Goal: Task Accomplishment & Management: Manage account settings

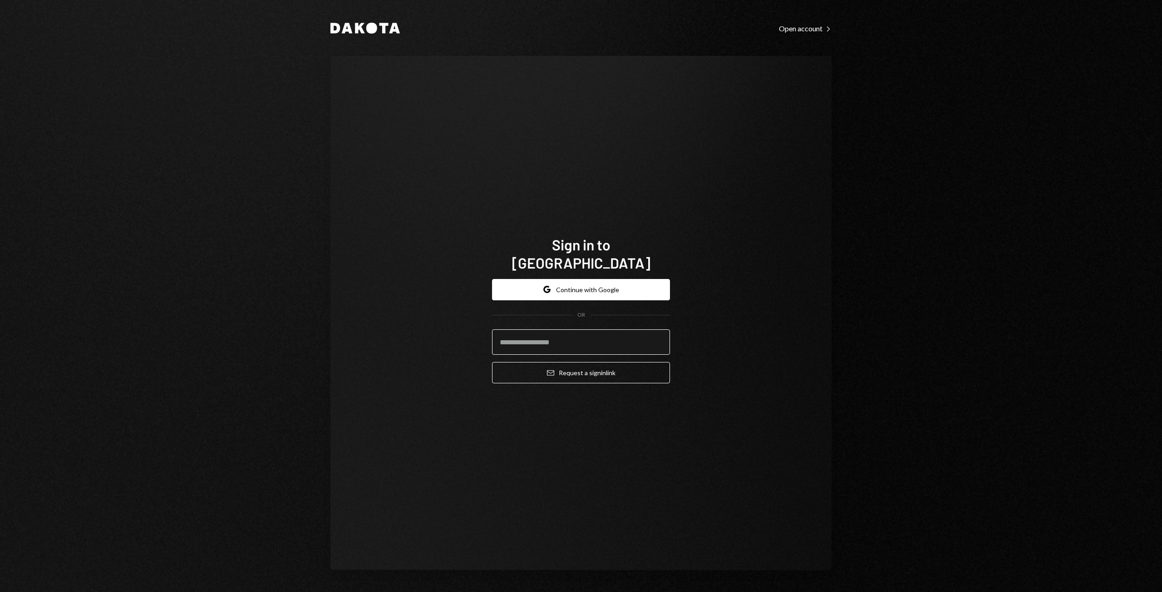
click at [535, 340] on input "email" at bounding box center [581, 341] width 178 height 25
type input "**********"
click at [615, 369] on button "Email Request a sign in link" at bounding box center [581, 372] width 178 height 21
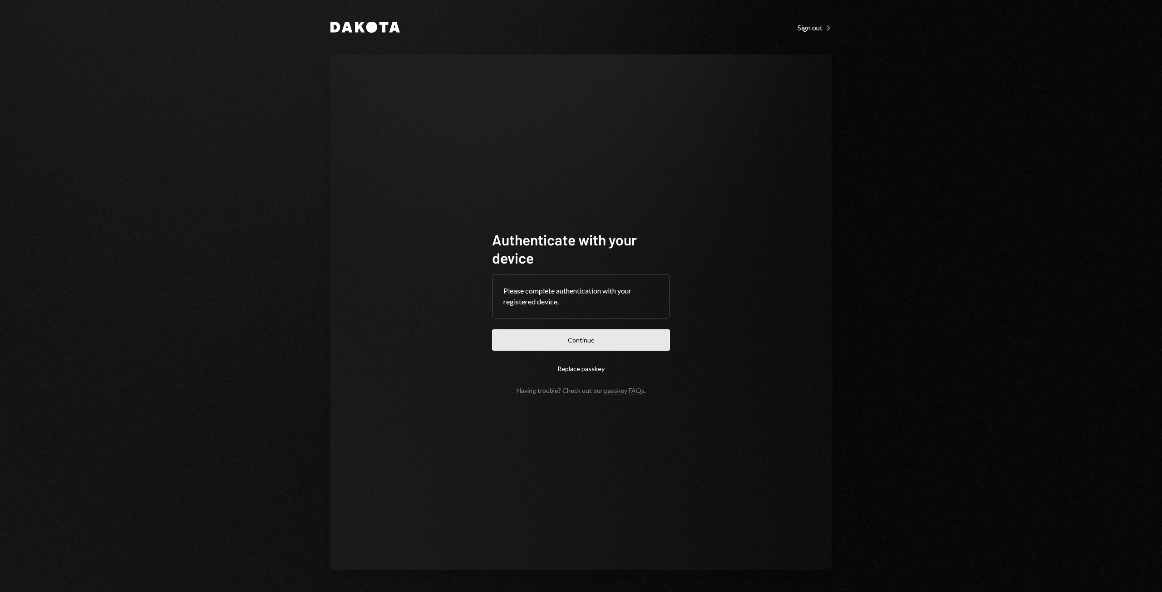
click at [585, 345] on button "Continue" at bounding box center [581, 339] width 178 height 21
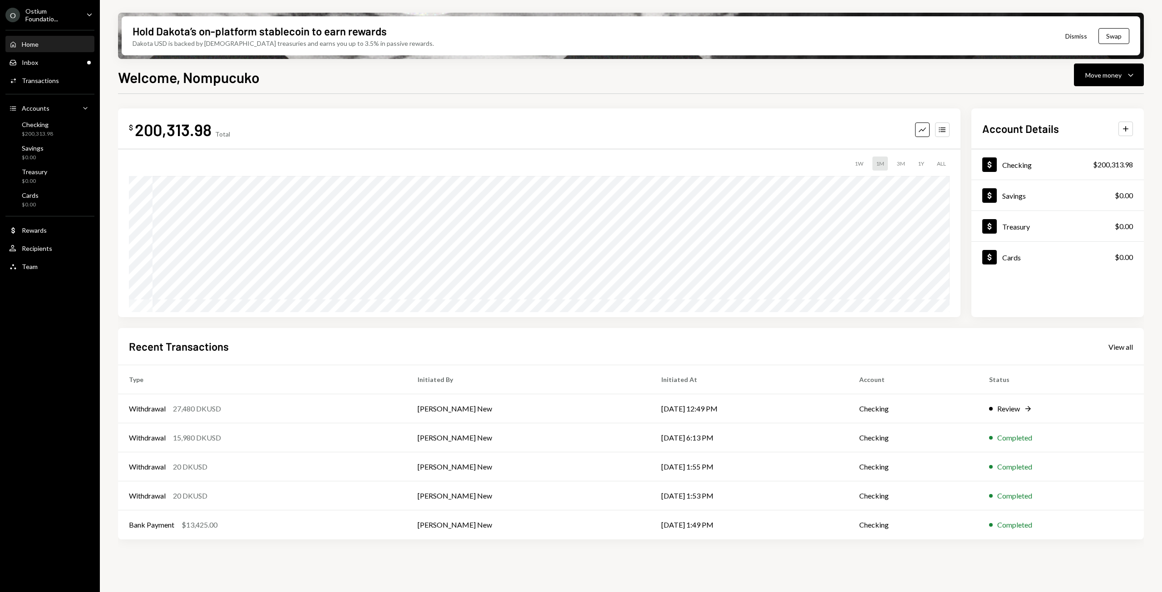
click at [88, 12] on icon "Caret Down" at bounding box center [89, 15] width 10 height 10
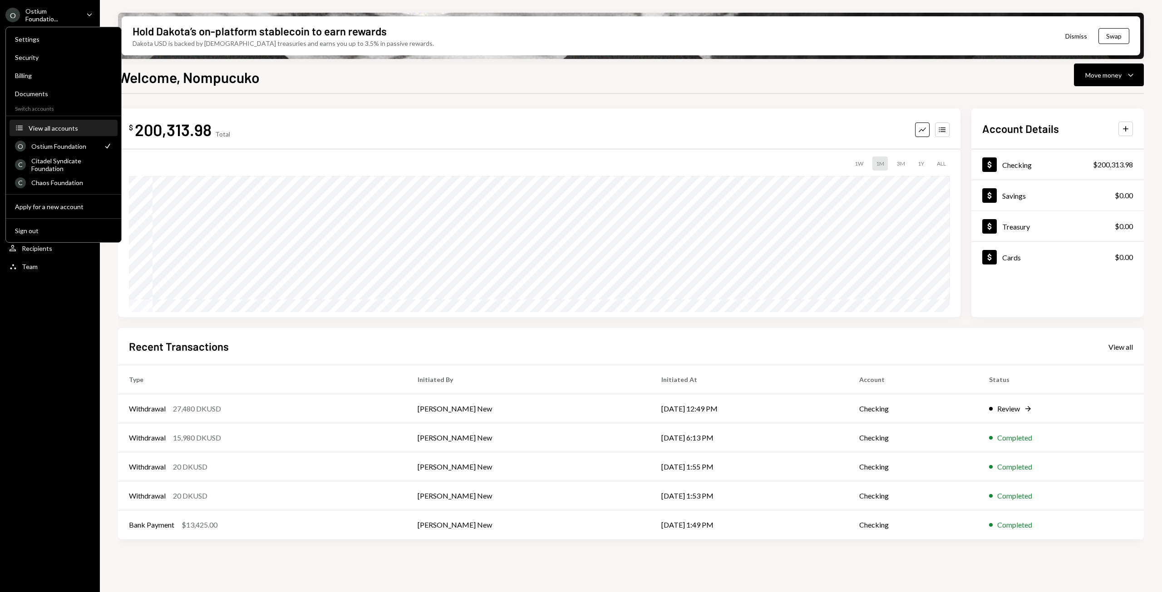
click at [50, 128] on div "View all accounts" at bounding box center [70, 128] width 83 height 8
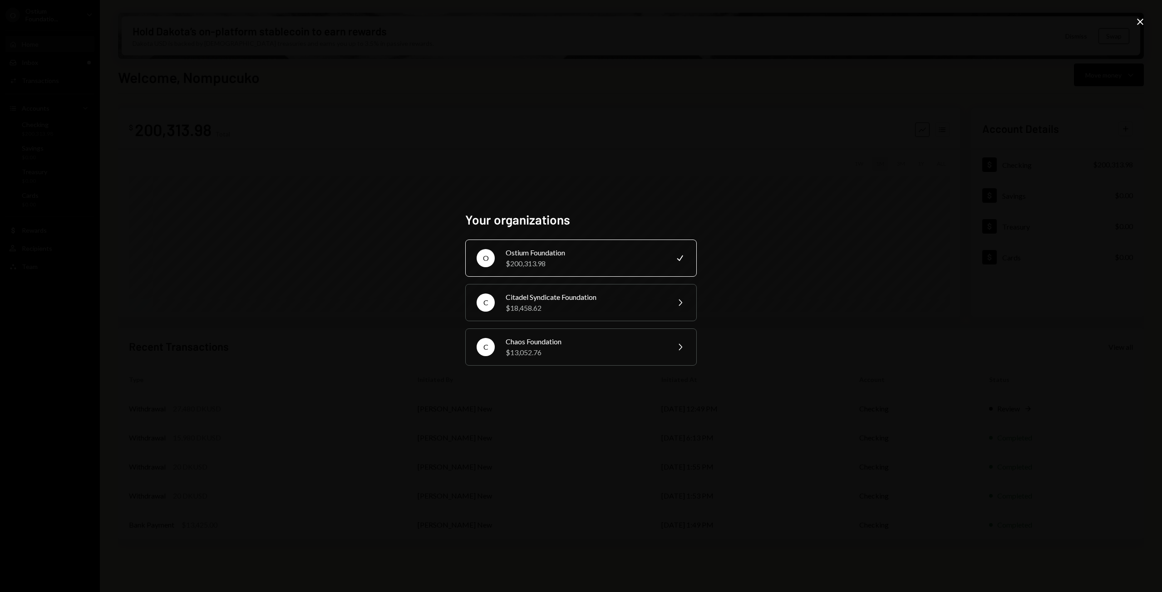
click at [1138, 22] on icon "Close" at bounding box center [1139, 21] width 11 height 11
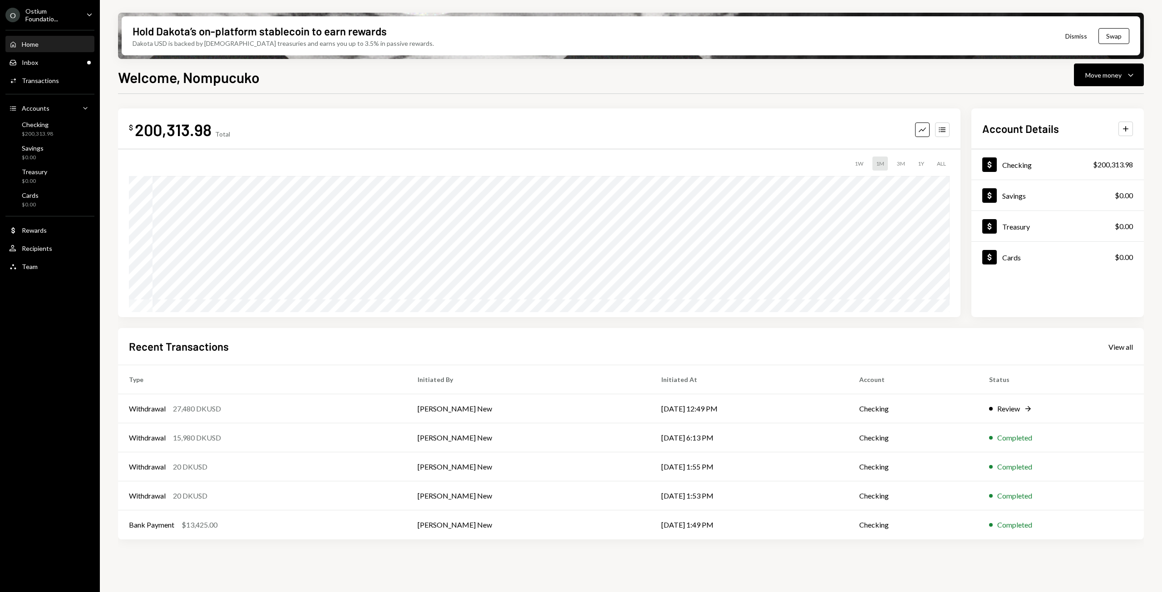
click at [83, 13] on div "O Ostium Foundatio... Caret Down" at bounding box center [50, 14] width 100 height 15
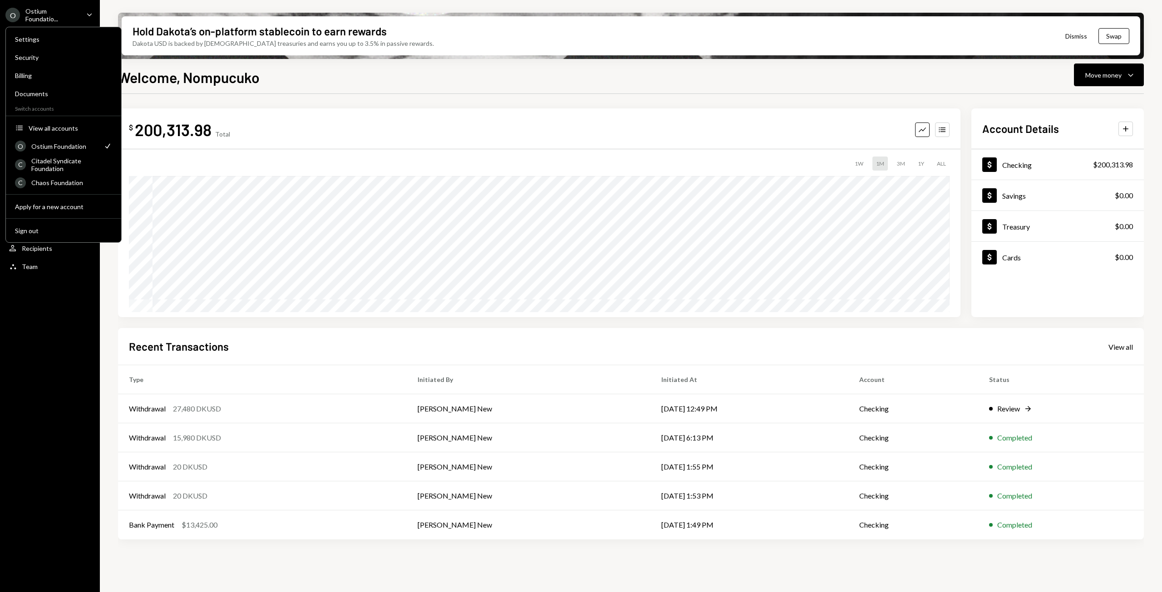
click at [50, 146] on div "Ostium Foundation" at bounding box center [64, 146] width 66 height 8
click at [1048, 162] on div "Dollar Checking $200,313.98" at bounding box center [1057, 164] width 172 height 29
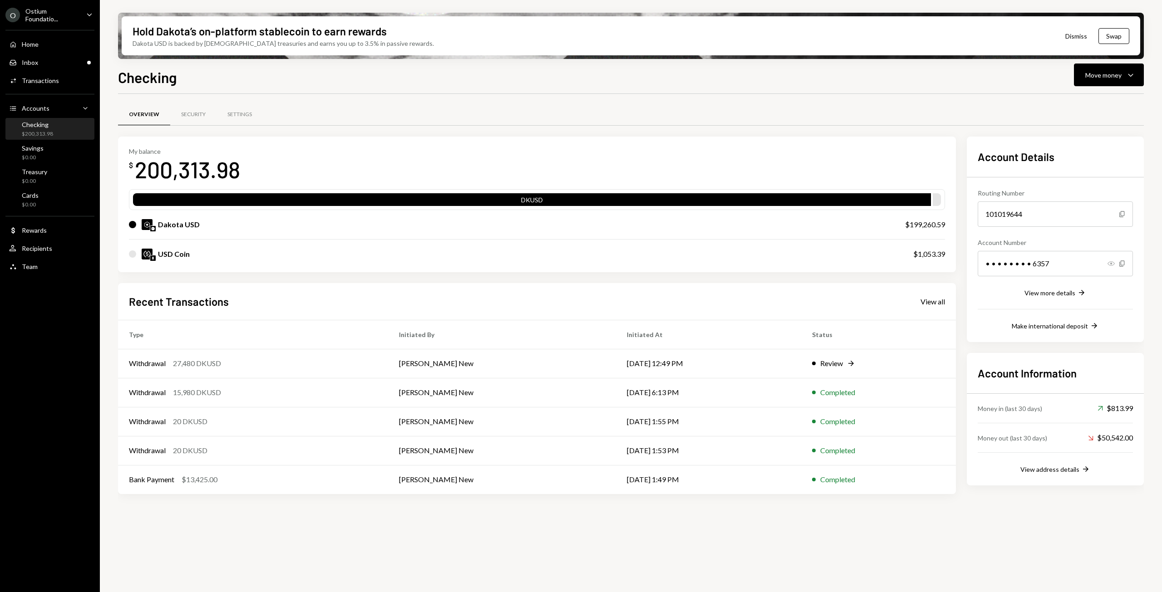
click at [1108, 264] on icon "button" at bounding box center [1110, 263] width 7 height 5
click at [1120, 264] on icon "button" at bounding box center [1121, 263] width 5 height 6
